Goal: Register for event/course

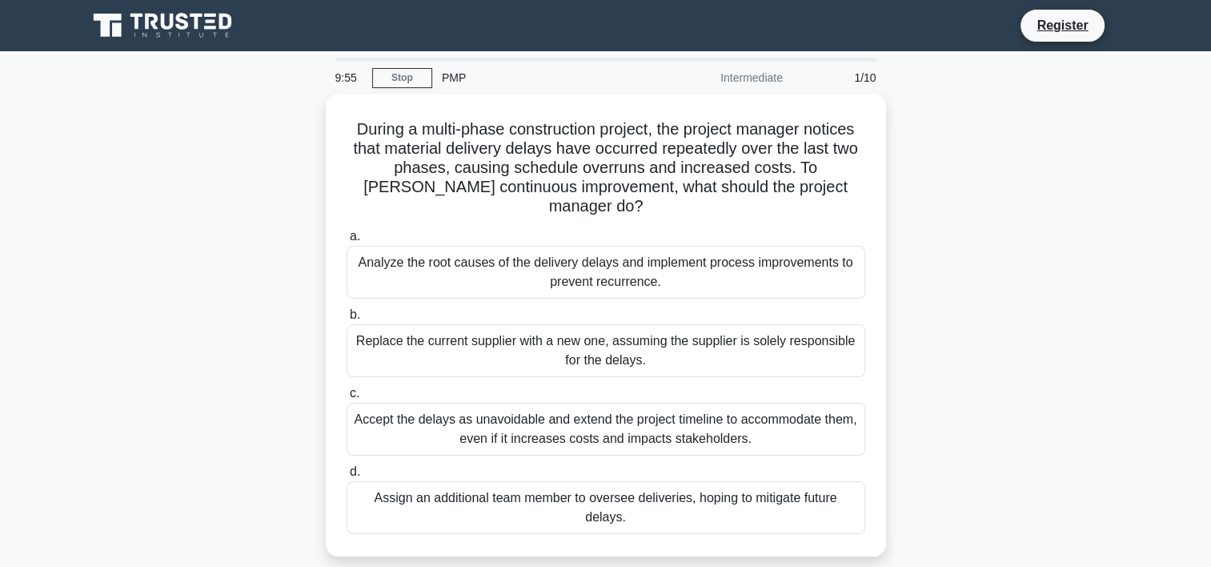
click at [432, 77] on div "PMP" at bounding box center [542, 78] width 220 height 32
click at [418, 78] on link "Stop" at bounding box center [402, 78] width 60 height 20
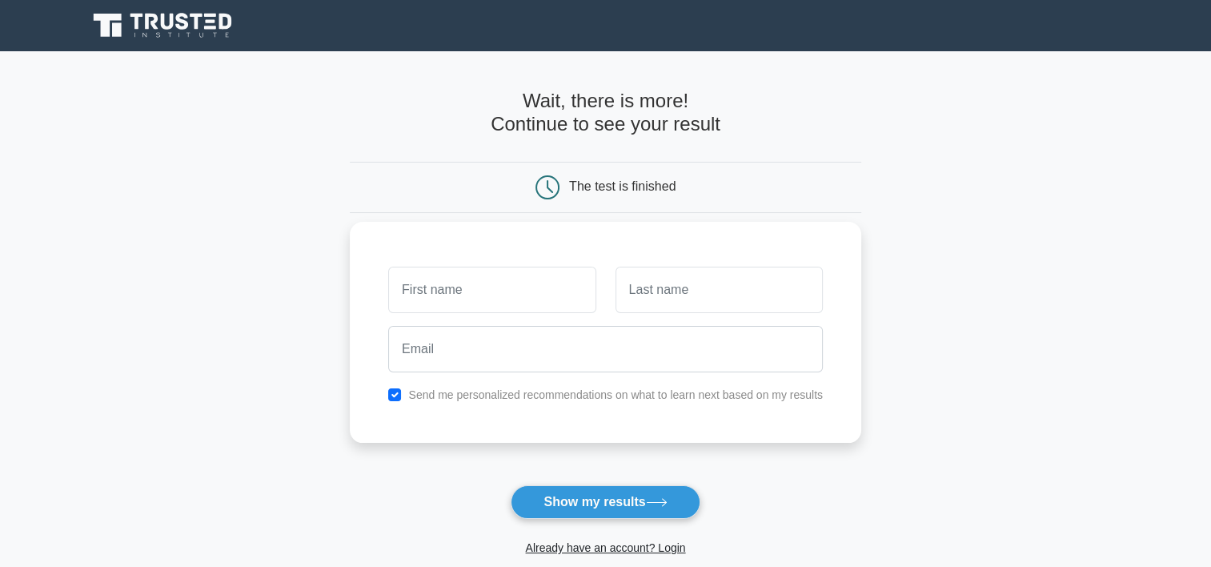
click at [525, 286] on input "text" at bounding box center [491, 289] width 207 height 46
click at [321, 215] on main "Wait, there is more! Continue to see your result The test is finished and the" at bounding box center [605, 339] width 1211 height 576
